Goal: Transaction & Acquisition: Book appointment/travel/reservation

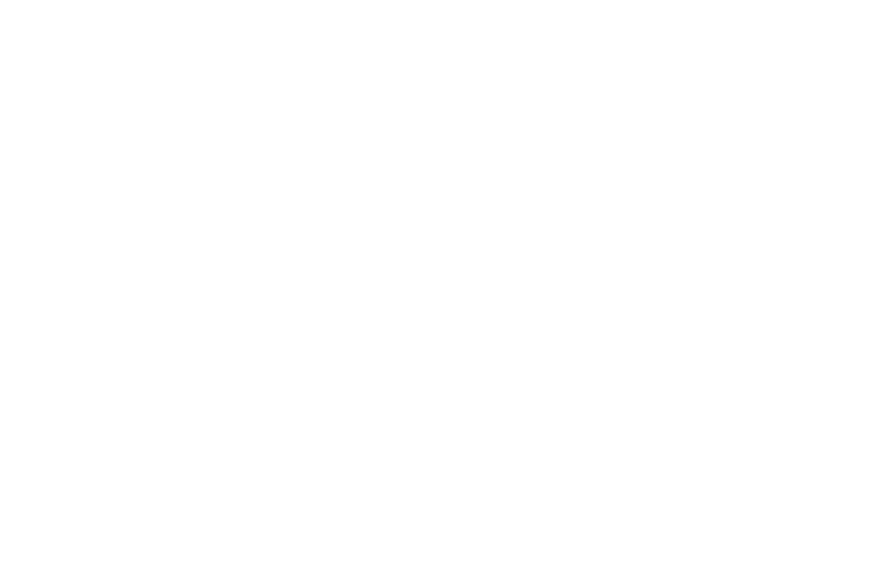
scroll to position [855, 0]
click at [836, 269] on icon at bounding box center [836, 271] width 47 height 38
click at [832, 273] on icon at bounding box center [836, 271] width 47 height 38
click at [833, 278] on icon at bounding box center [836, 271] width 47 height 38
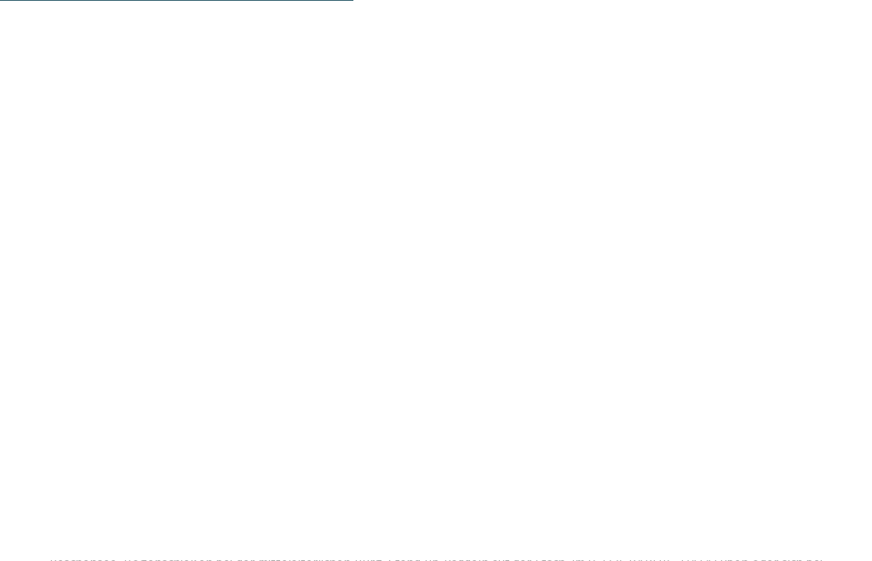
scroll to position [1422, 0]
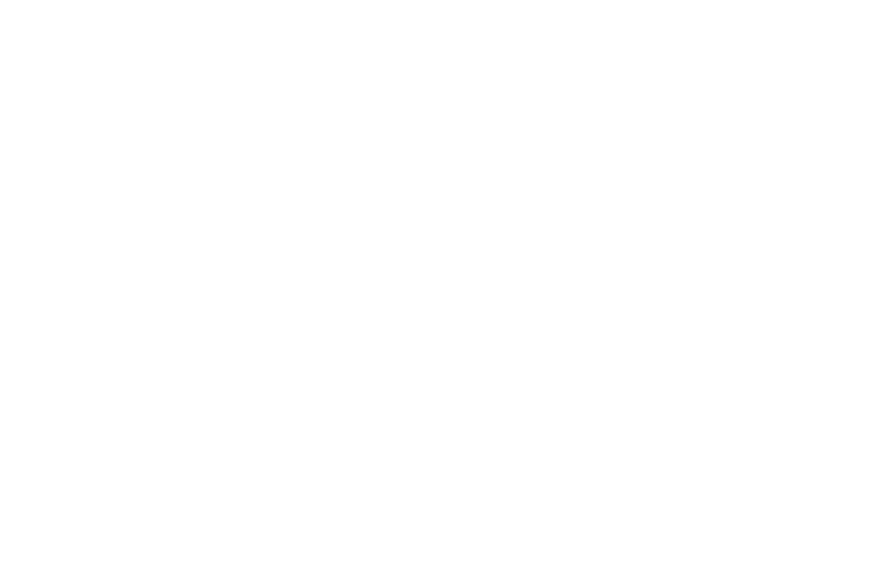
click at [842, 219] on icon at bounding box center [836, 217] width 47 height 38
click at [842, 215] on icon at bounding box center [836, 217] width 47 height 38
click at [841, 216] on icon at bounding box center [836, 217] width 47 height 38
click at [840, 219] on icon at bounding box center [836, 217] width 47 height 38
click at [841, 224] on icon at bounding box center [836, 217] width 47 height 38
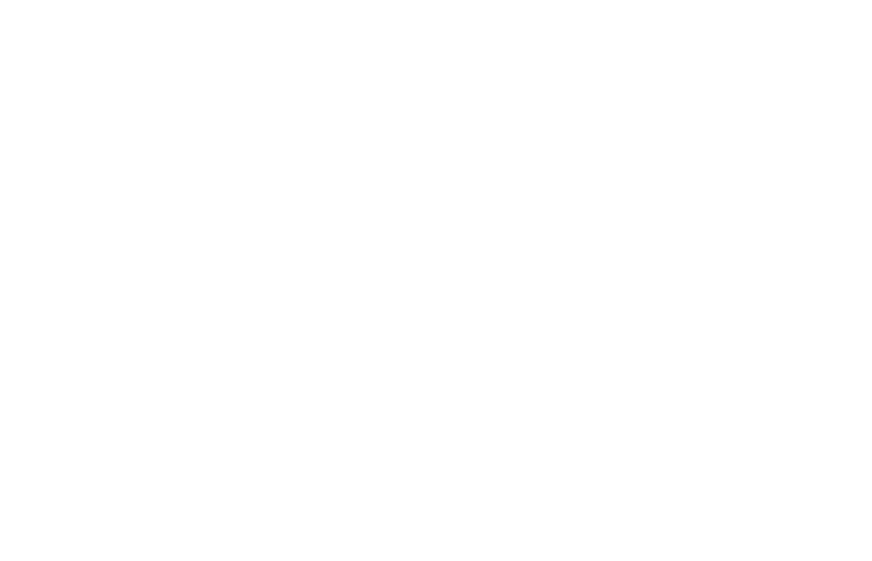
click at [838, 225] on icon at bounding box center [836, 217] width 47 height 38
click at [842, 216] on icon at bounding box center [836, 217] width 47 height 38
click at [841, 216] on icon at bounding box center [836, 217] width 47 height 38
click at [649, 248] on span "Urlaub mit Teenies" at bounding box center [641, 256] width 167 height 17
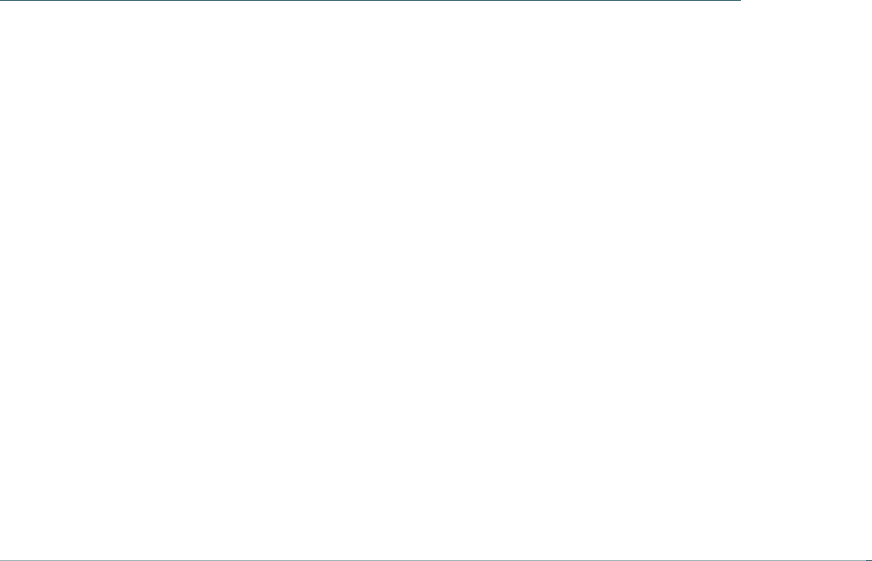
scroll to position [3032, 0]
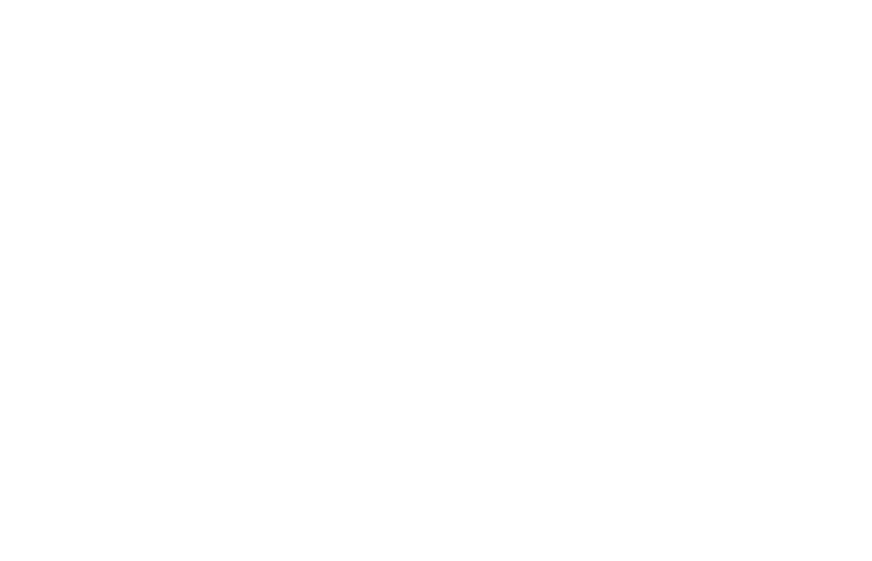
click at [83, 200] on div "Familienhotel finden" at bounding box center [129, 225] width 191 height 95
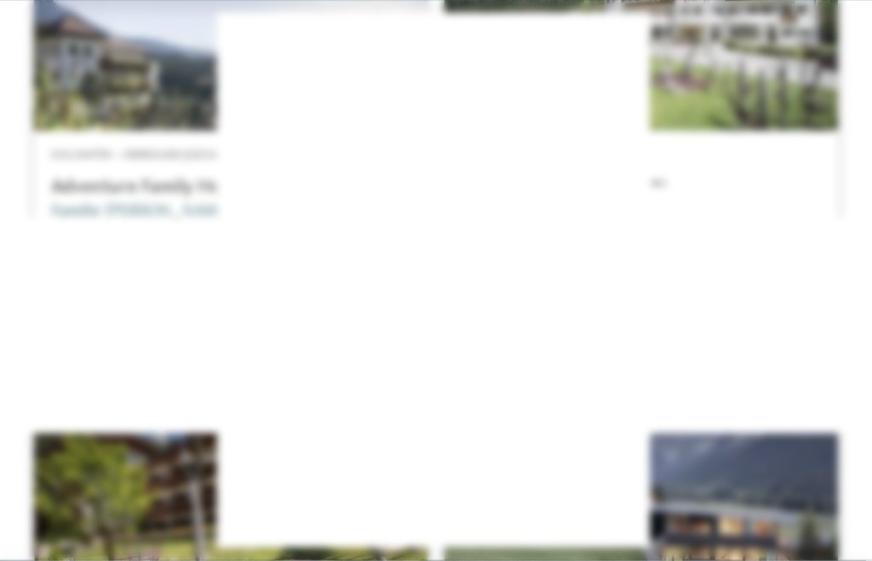
scroll to position [510, 0]
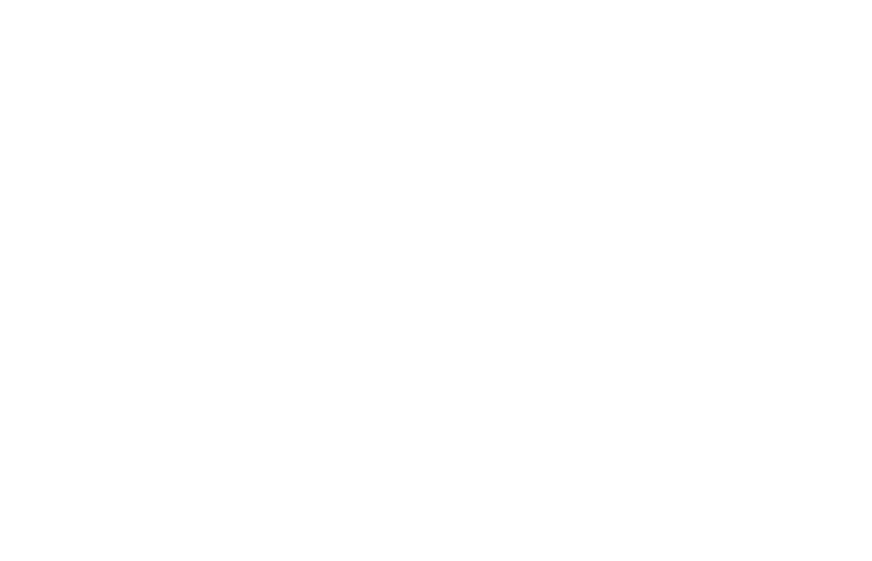
click at [755, 105] on icon at bounding box center [762, 120] width 37 height 30
click at [722, 144] on div at bounding box center [642, 155] width 394 height 221
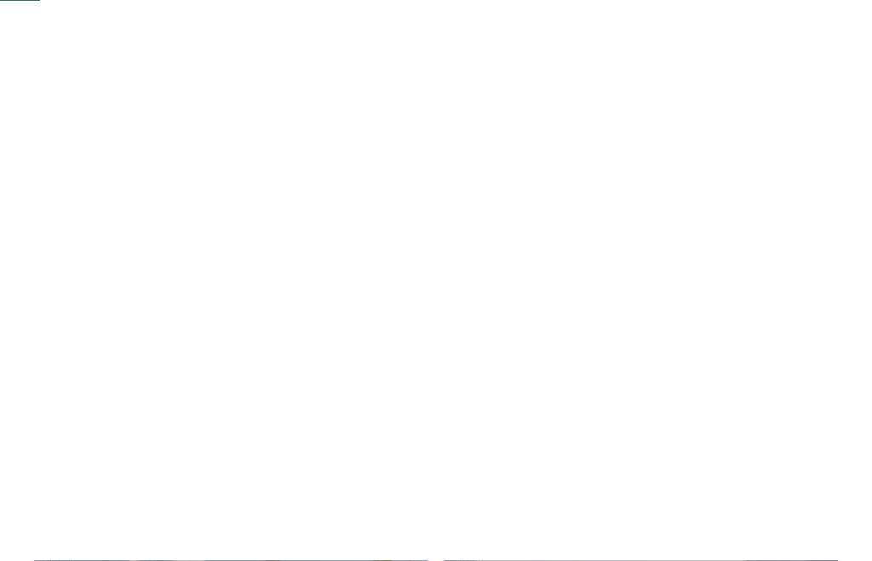
scroll to position [360, 0]
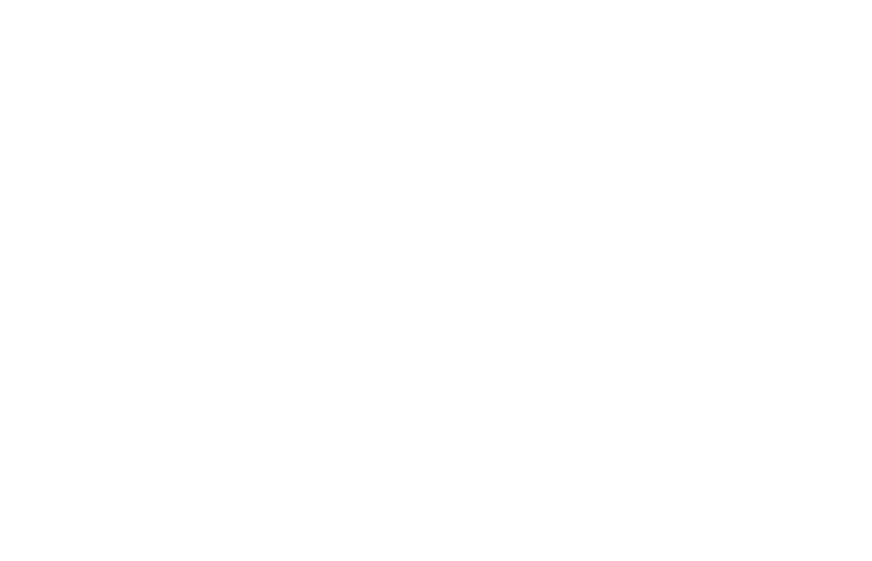
click at [70, 281] on div "Dolomiten – Obereggen-Deutschnofen Adventure Family Hotel Maria **** Familie Ko…" at bounding box center [231, 400] width 394 height 239
click at [62, 299] on div at bounding box center [231, 213] width 394 height 221
click at [625, 112] on div at bounding box center [642, 84] width 394 height 221
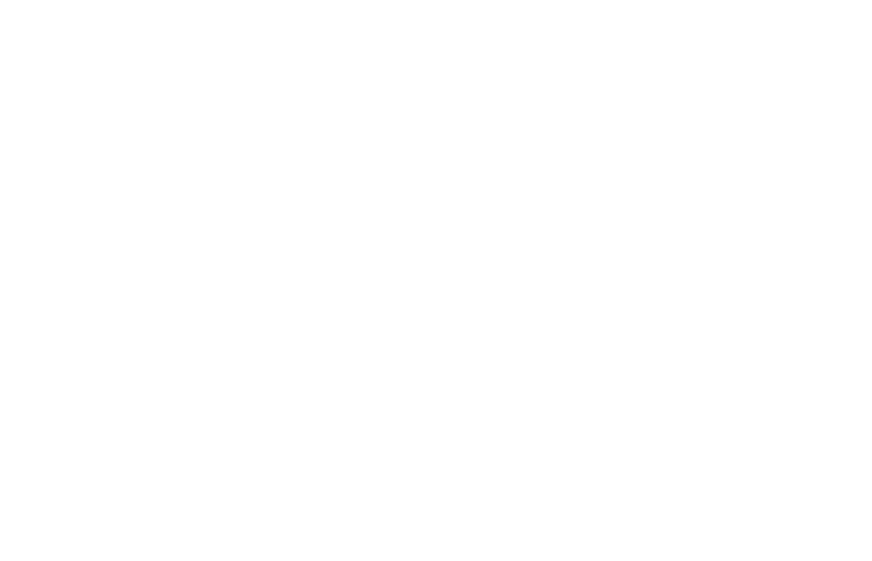
scroll to position [1842, 0]
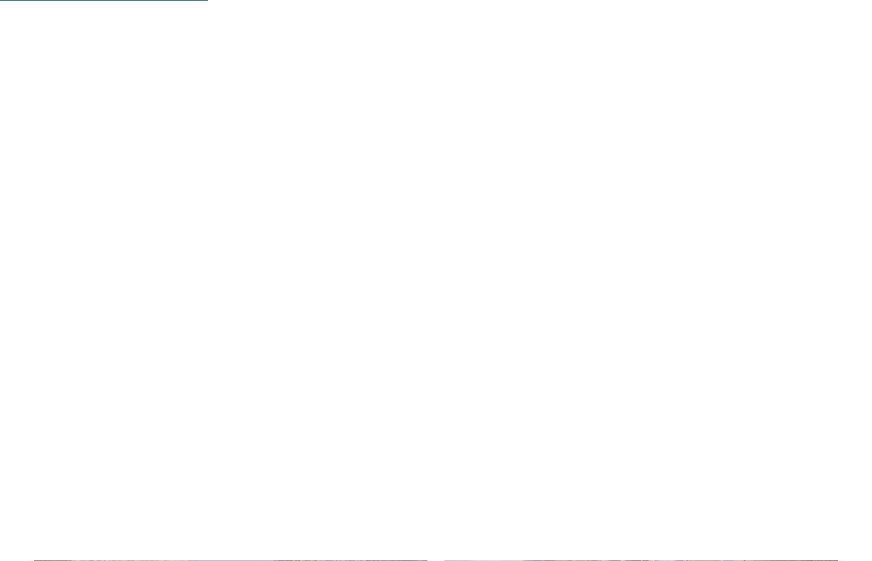
click at [664, 109] on div at bounding box center [642, 118] width 394 height 221
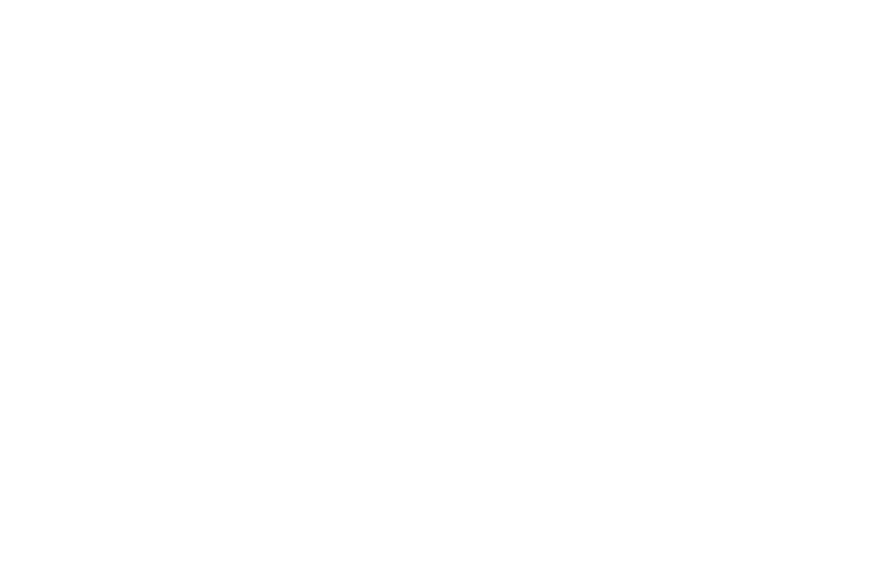
scroll to position [0, 0]
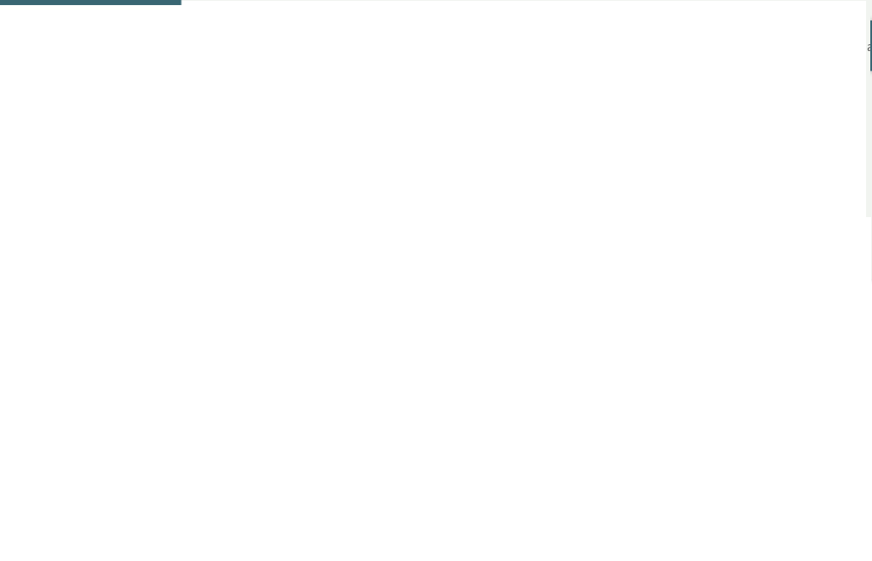
scroll to position [1276, 0]
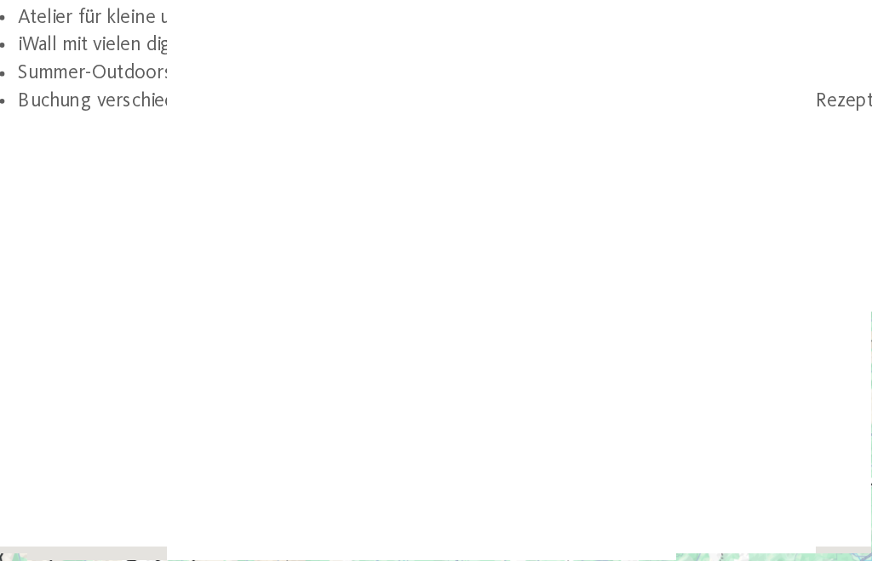
scroll to position [3098, 0]
